Goal: Check status: Check status

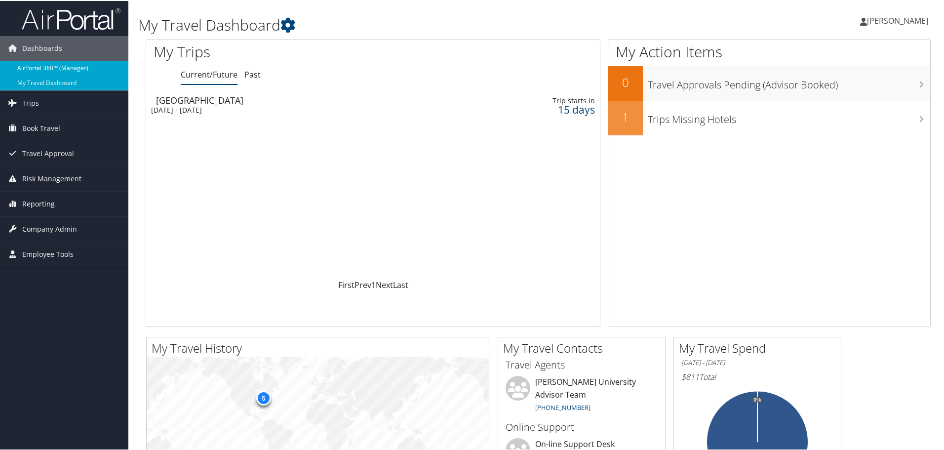
click at [74, 60] on link "AirPortal 360™ (Manager)" at bounding box center [64, 67] width 128 height 15
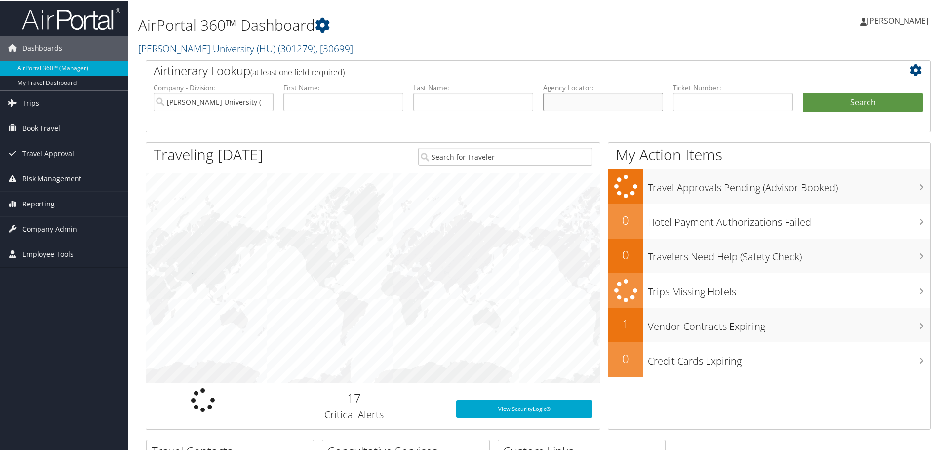
click at [591, 98] on input "text" at bounding box center [603, 101] width 120 height 18
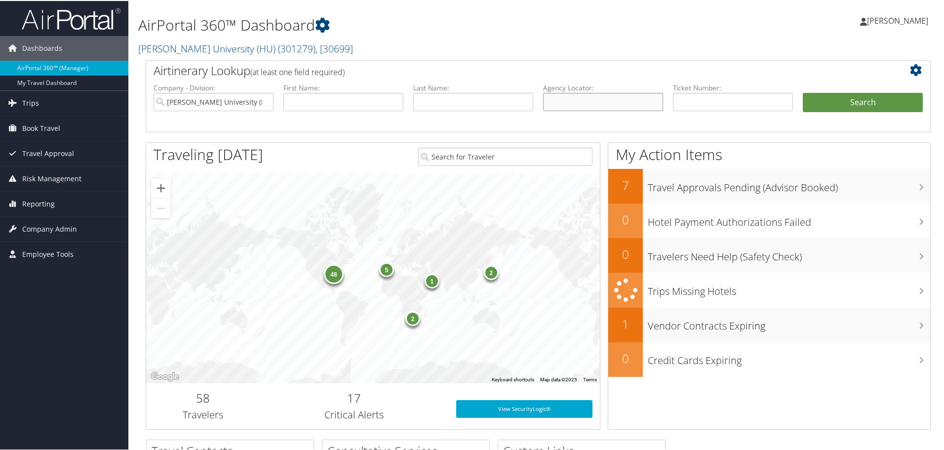
paste input "C3XQ3Y"
type input "C3XQ3Y"
click at [802, 92] on button "Search" at bounding box center [862, 102] width 120 height 20
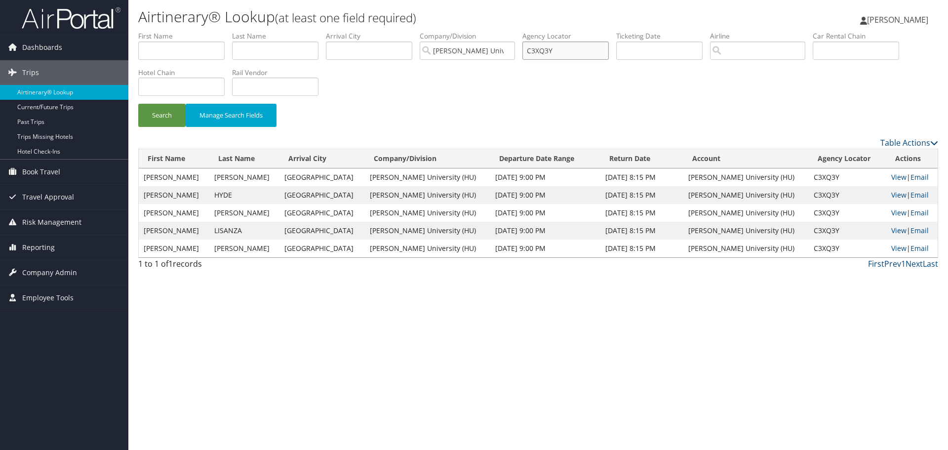
click at [565, 54] on input "C3XQ3Y" at bounding box center [565, 50] width 86 height 18
click at [892, 176] on link "View" at bounding box center [898, 176] width 15 height 9
click at [537, 47] on input "C3XQ3Y" at bounding box center [565, 50] width 86 height 18
paste input "45L4J"
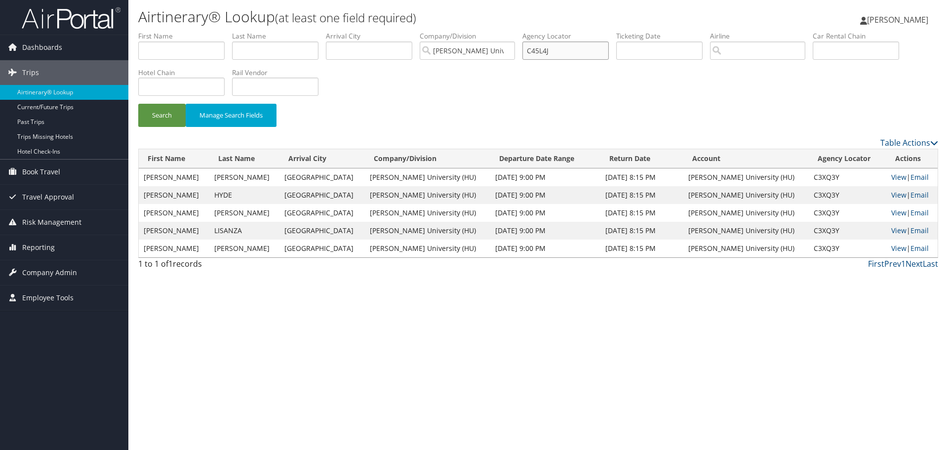
type input "C45L4J"
click at [138, 104] on button "Search" at bounding box center [161, 115] width 47 height 23
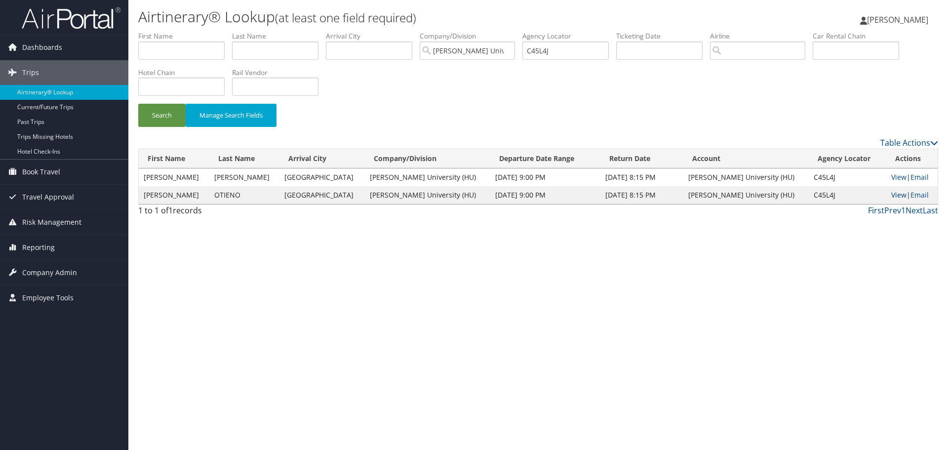
click at [892, 197] on link "View" at bounding box center [898, 194] width 15 height 9
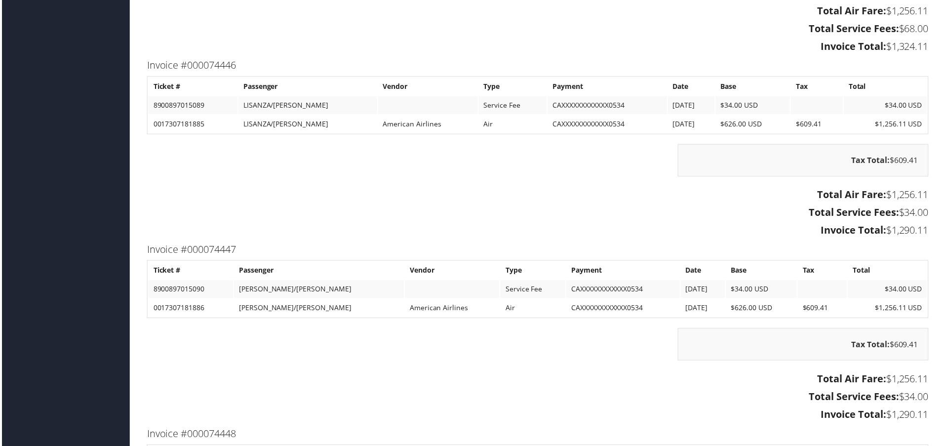
scroll to position [1875, 0]
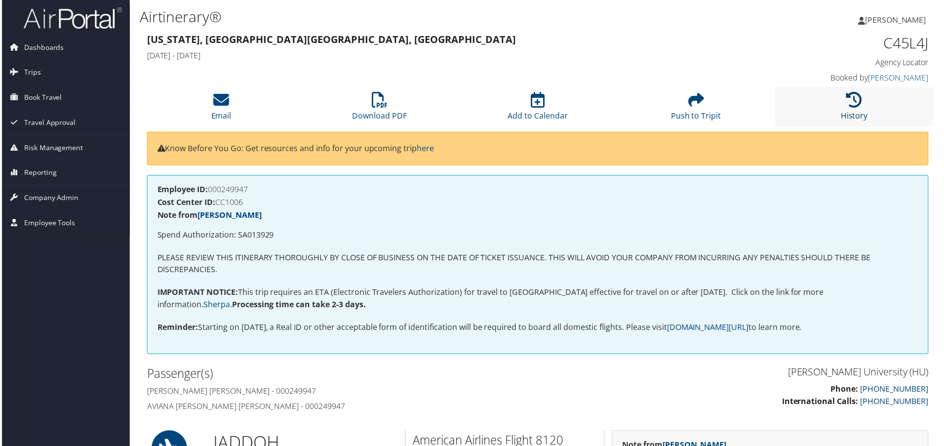
click at [850, 114] on link "History" at bounding box center [855, 110] width 27 height 24
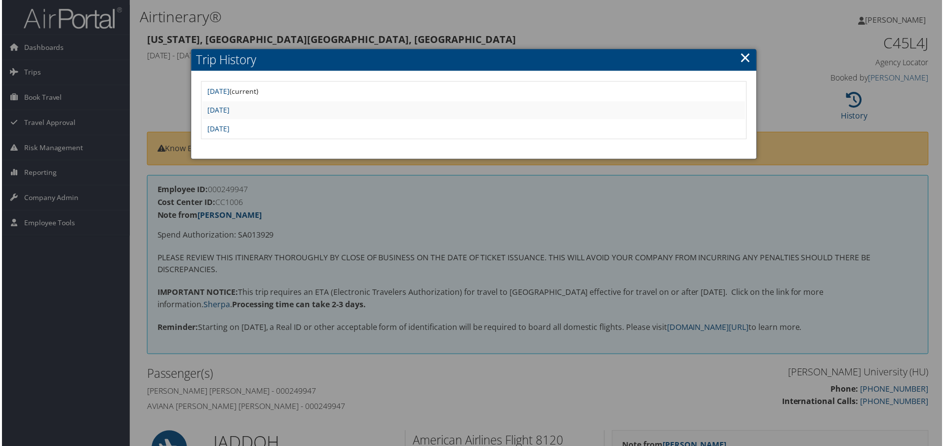
click at [846, 132] on div at bounding box center [474, 225] width 948 height 450
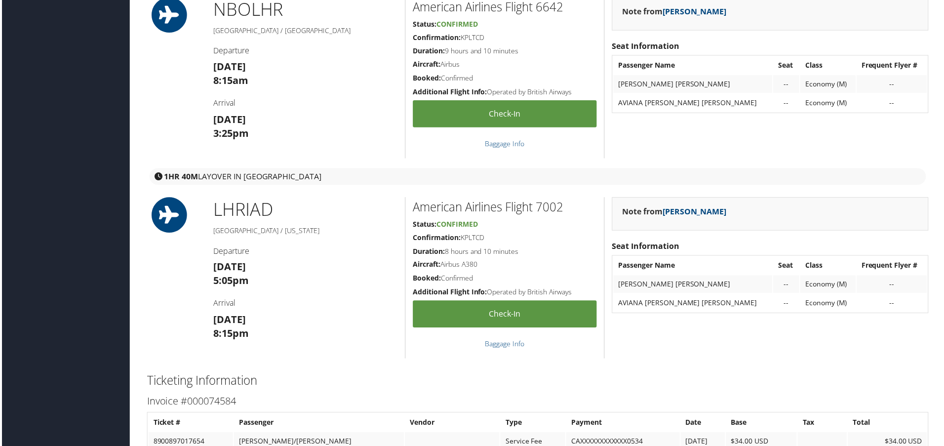
scroll to position [938, 0]
